Goal: Task Accomplishment & Management: Manage account settings

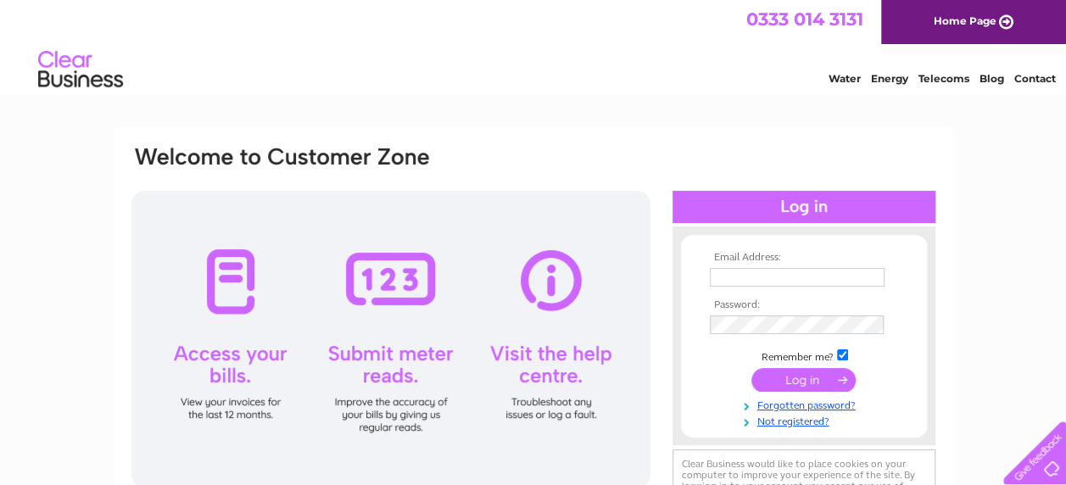
click at [763, 282] on input "text" at bounding box center [797, 277] width 175 height 19
type input "accounts@portersparkgolfclub.co.uk"
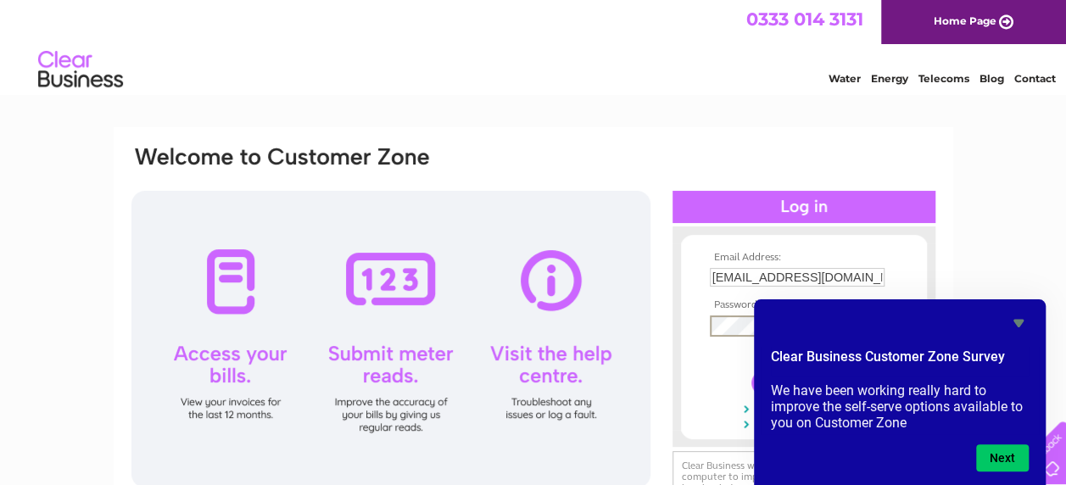
click at [1023, 321] on icon "Hide survey" at bounding box center [1018, 324] width 10 height 8
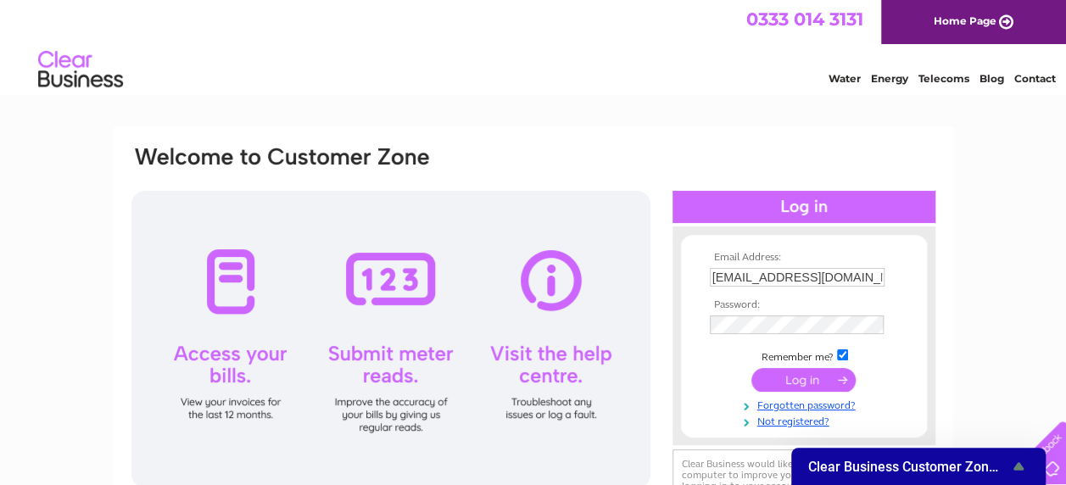
click at [829, 376] on input "submit" at bounding box center [803, 380] width 104 height 24
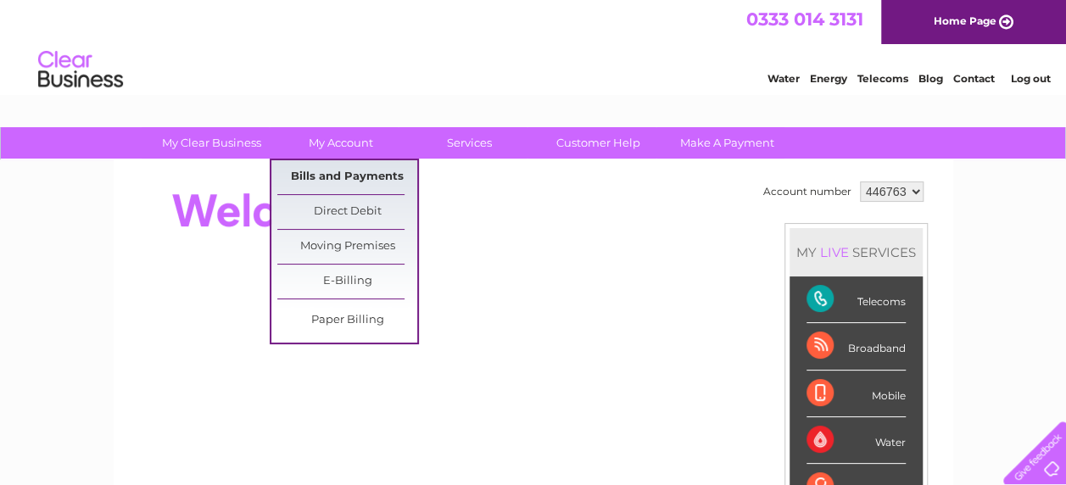
click at [352, 164] on link "Bills and Payments" at bounding box center [347, 177] width 140 height 34
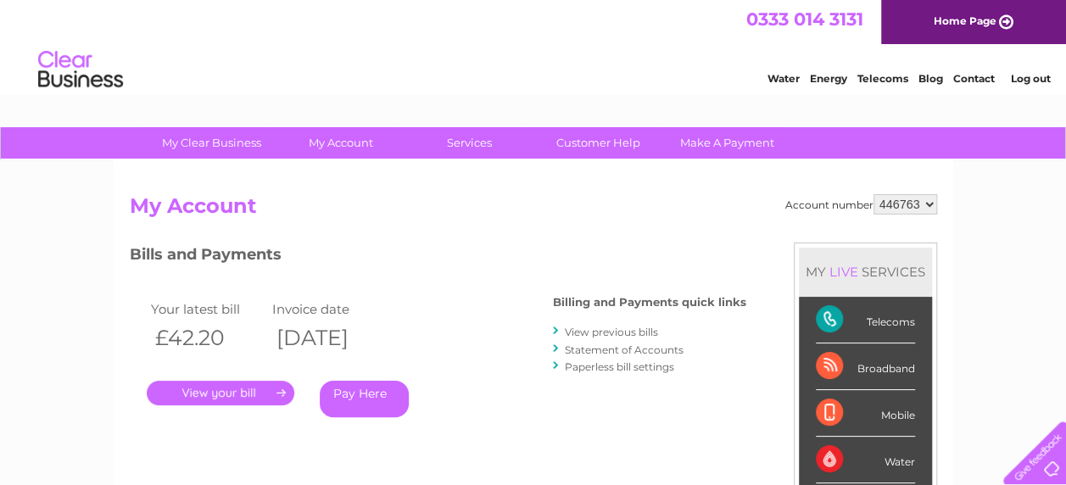
scroll to position [85, 0]
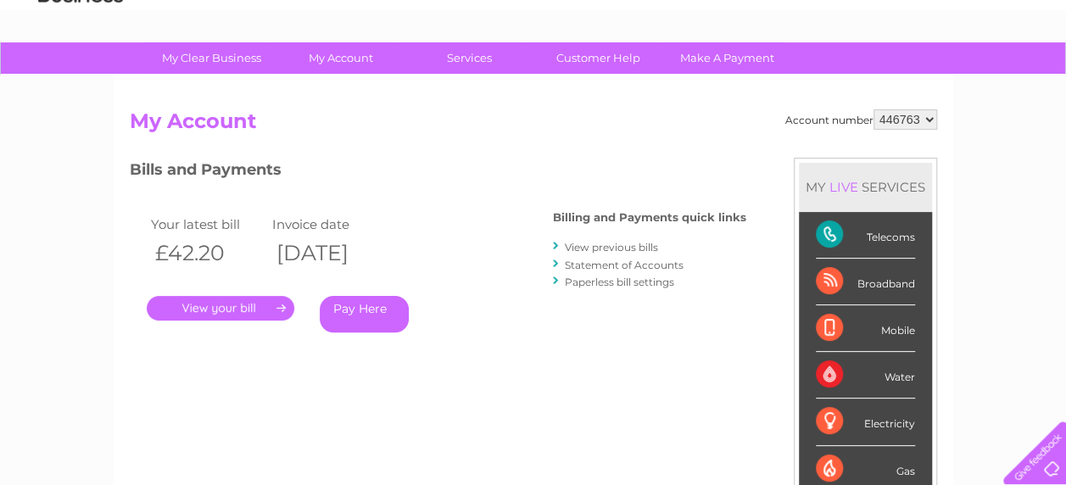
click at [231, 309] on link "." at bounding box center [221, 308] width 148 height 25
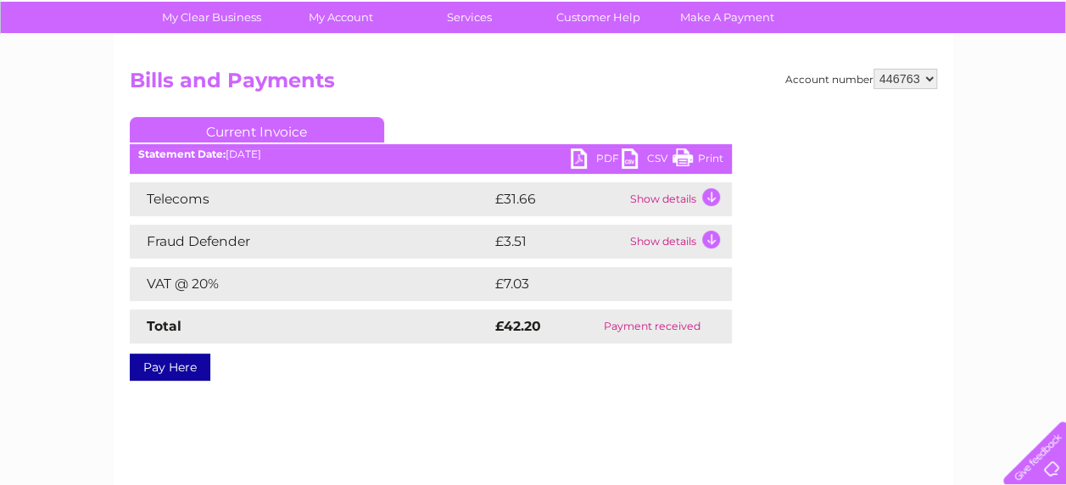
scroll to position [85, 0]
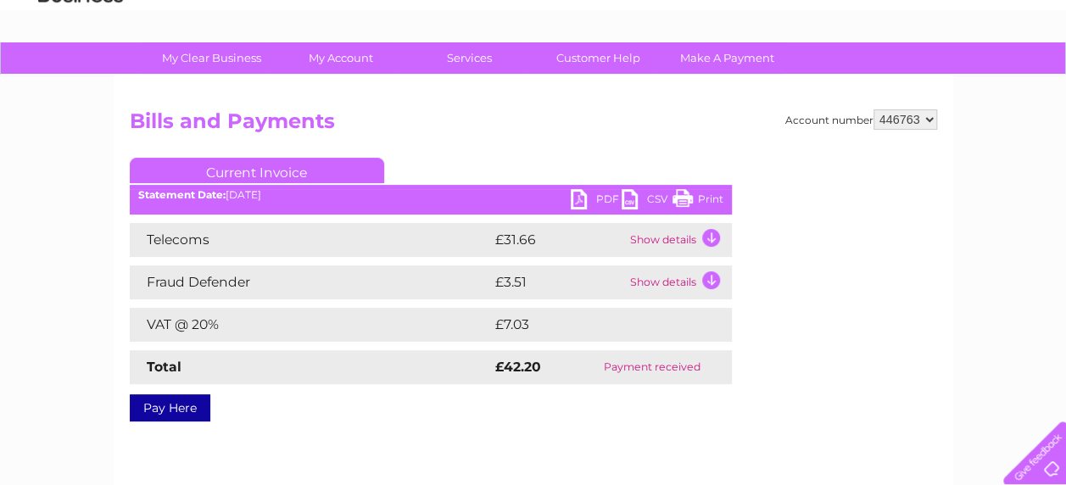
click at [583, 198] on link "PDF" at bounding box center [596, 201] width 51 height 25
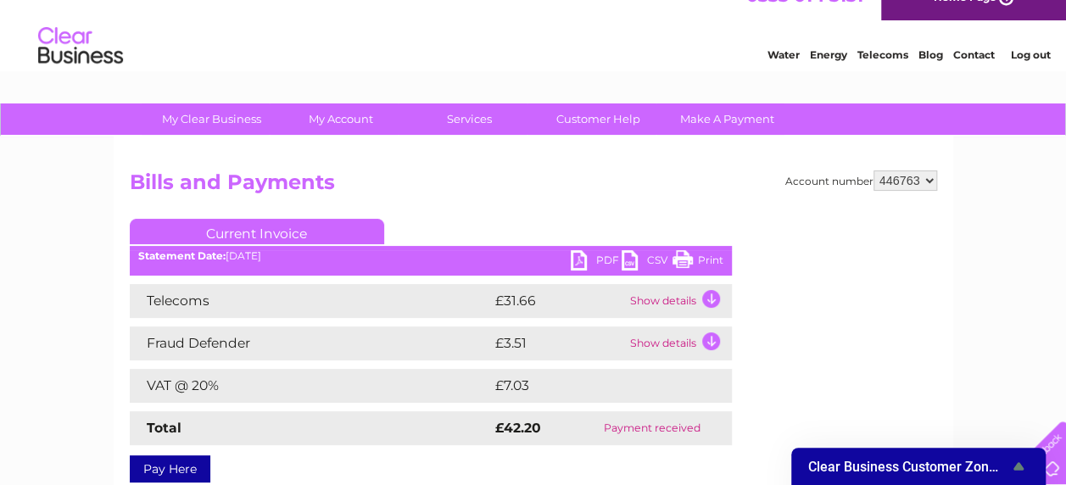
scroll to position [0, 0]
